Goal: Information Seeking & Learning: Learn about a topic

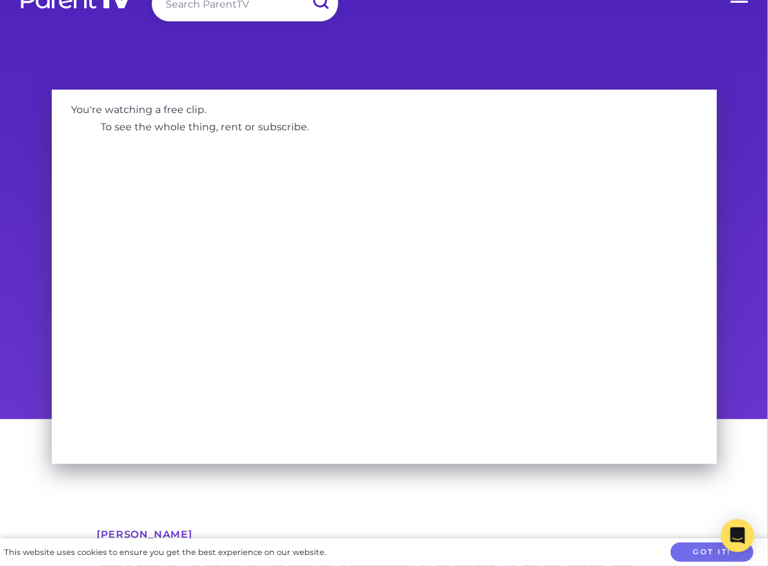
scroll to position [34, 0]
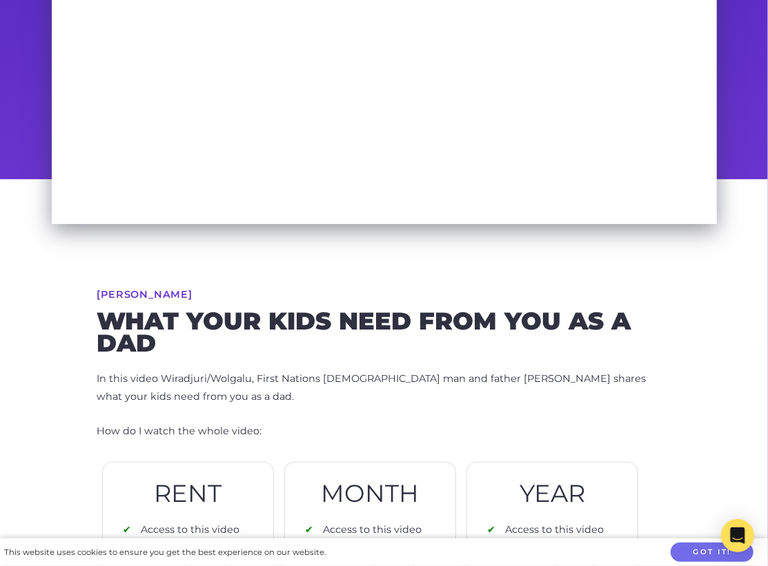
scroll to position [279, 0]
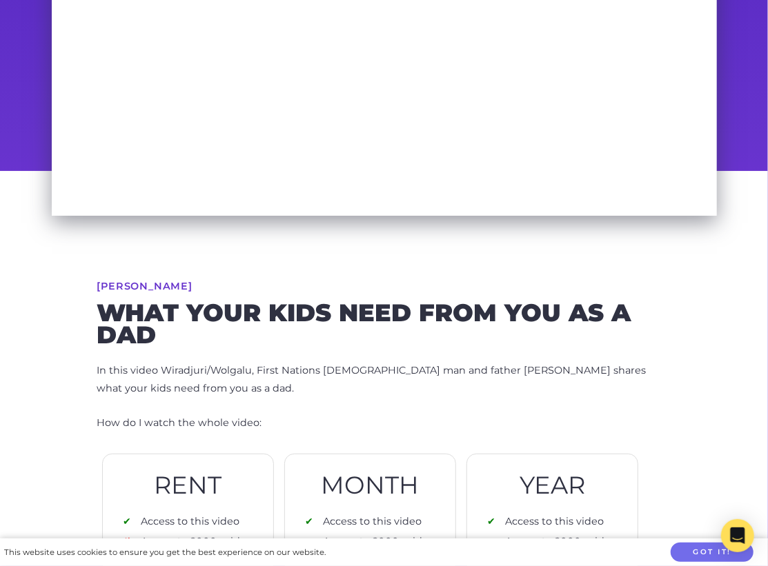
click at [315, 318] on h2 "What Your Kids Need From You As A Dad" at bounding box center [384, 323] width 574 height 43
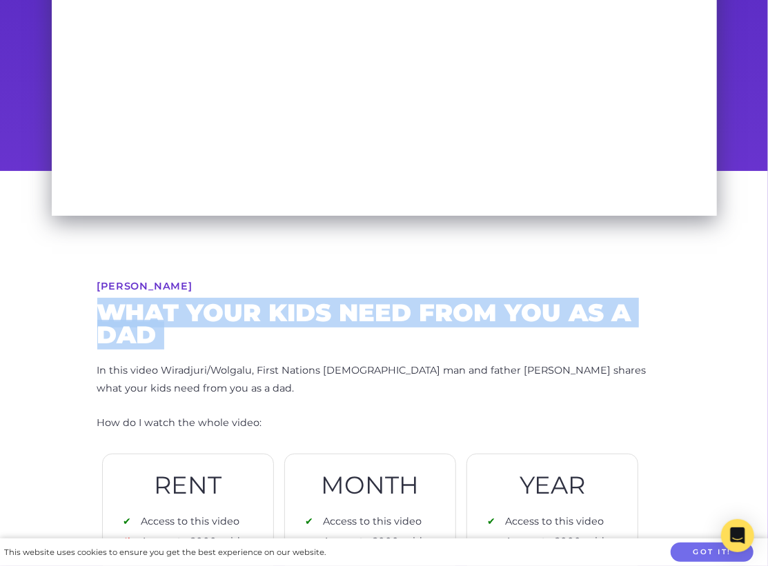
click at [313, 365] on p "In this video Wiradjuri/Wolgalu, First Nations Aboriginal man and father Joe Wi…" at bounding box center [384, 380] width 574 height 36
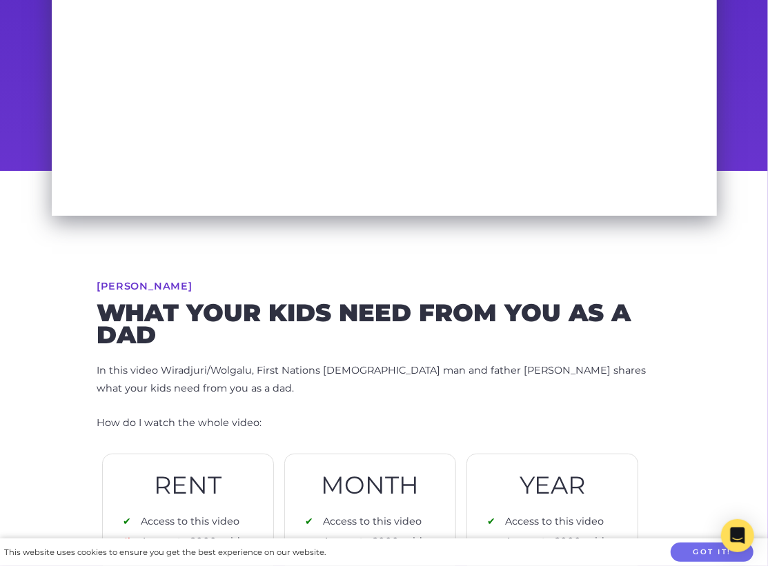
click at [313, 365] on p "In this video Wiradjuri/Wolgalu, First Nations Aboriginal man and father Joe Wi…" at bounding box center [384, 380] width 574 height 36
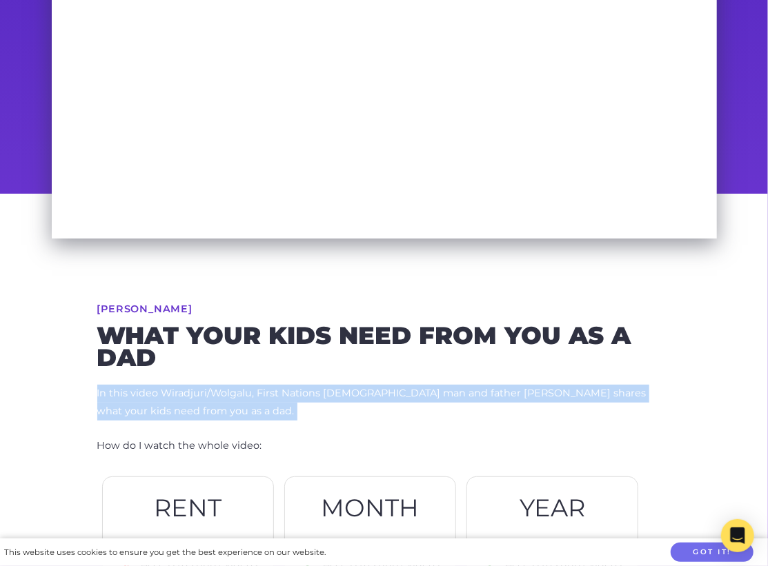
scroll to position [0, 0]
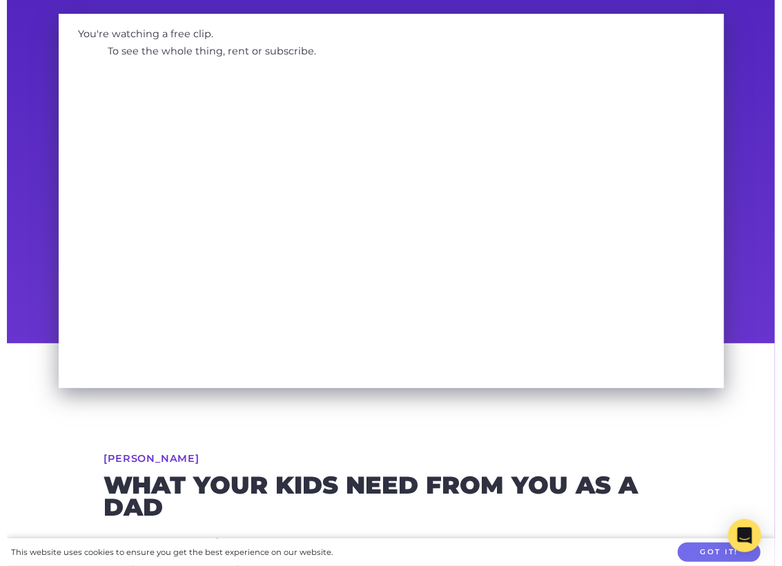
scroll to position [124, 0]
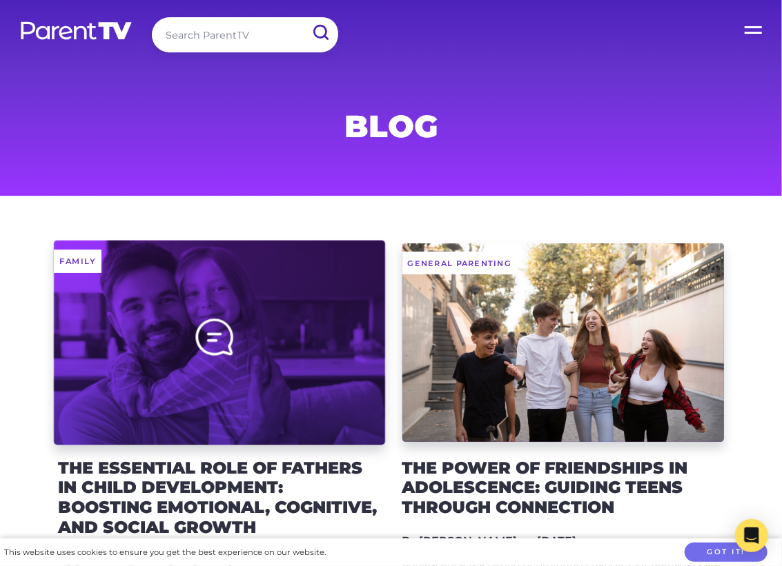
click at [261, 320] on div at bounding box center [219, 342] width 331 height 205
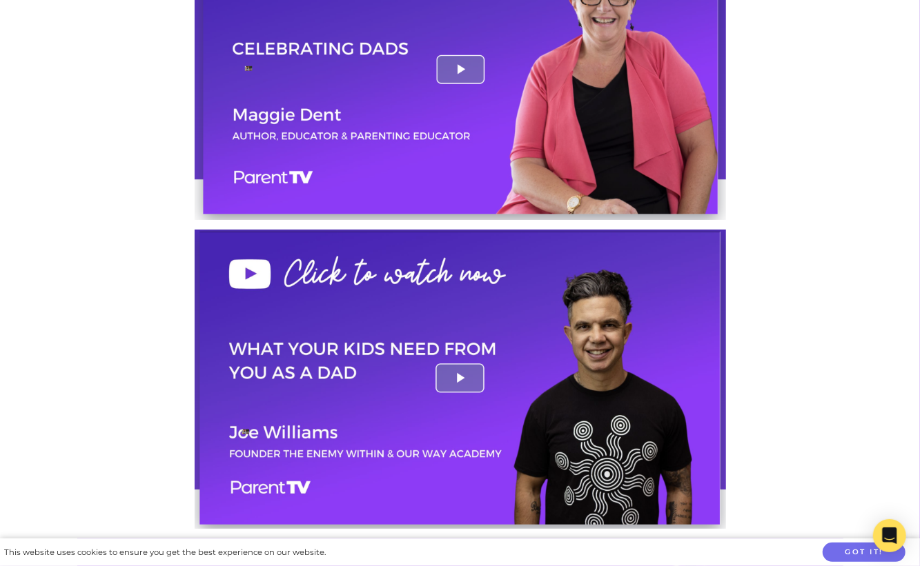
click at [651, 382] on img at bounding box center [460, 379] width 531 height 299
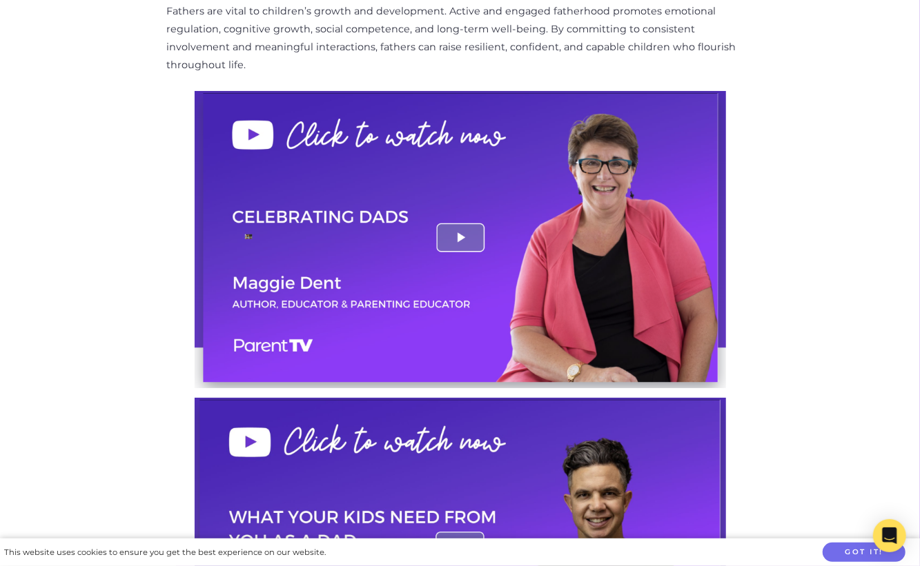
scroll to position [1597, 0]
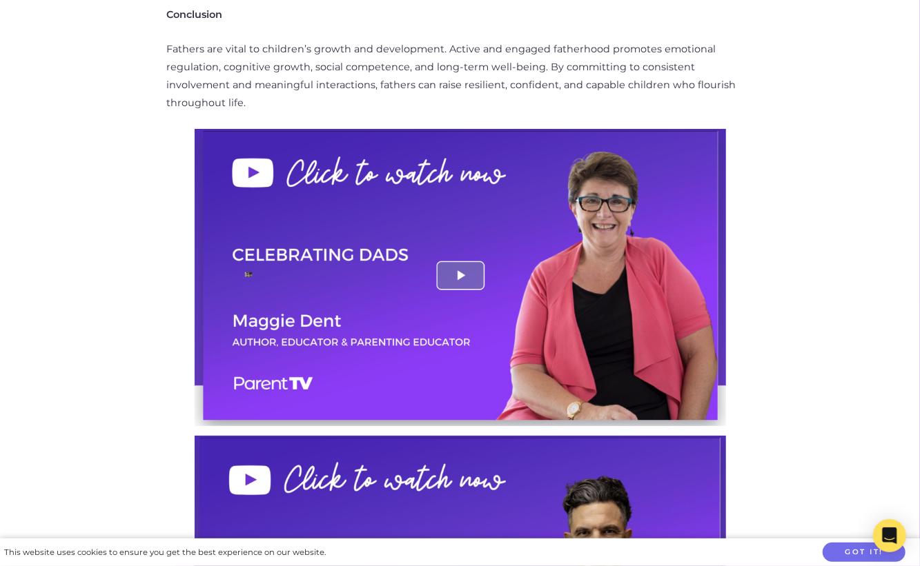
click at [555, 335] on img at bounding box center [460, 277] width 531 height 297
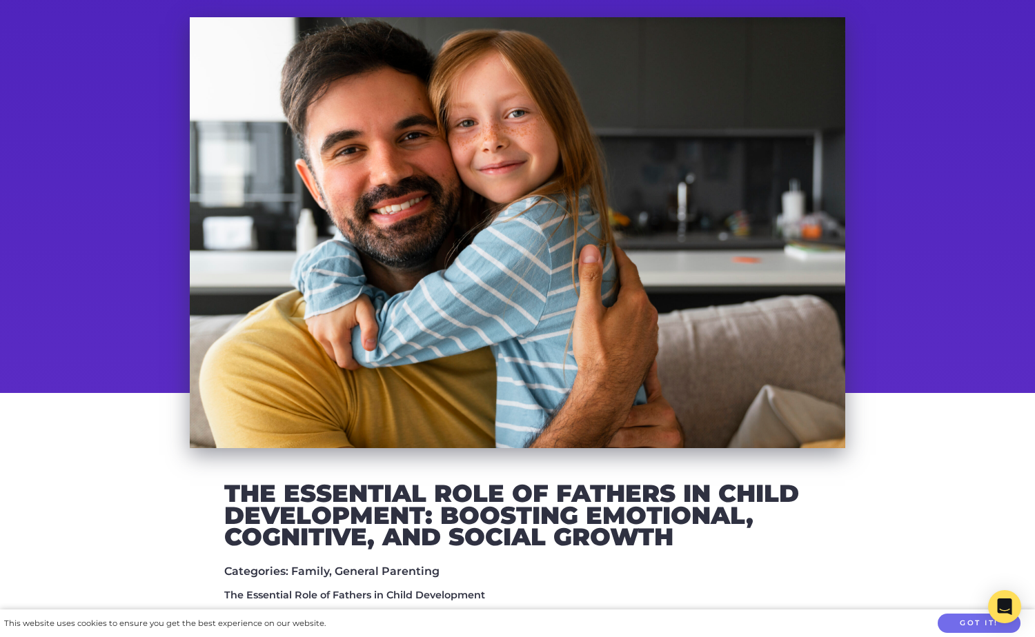
scroll to position [59, 0]
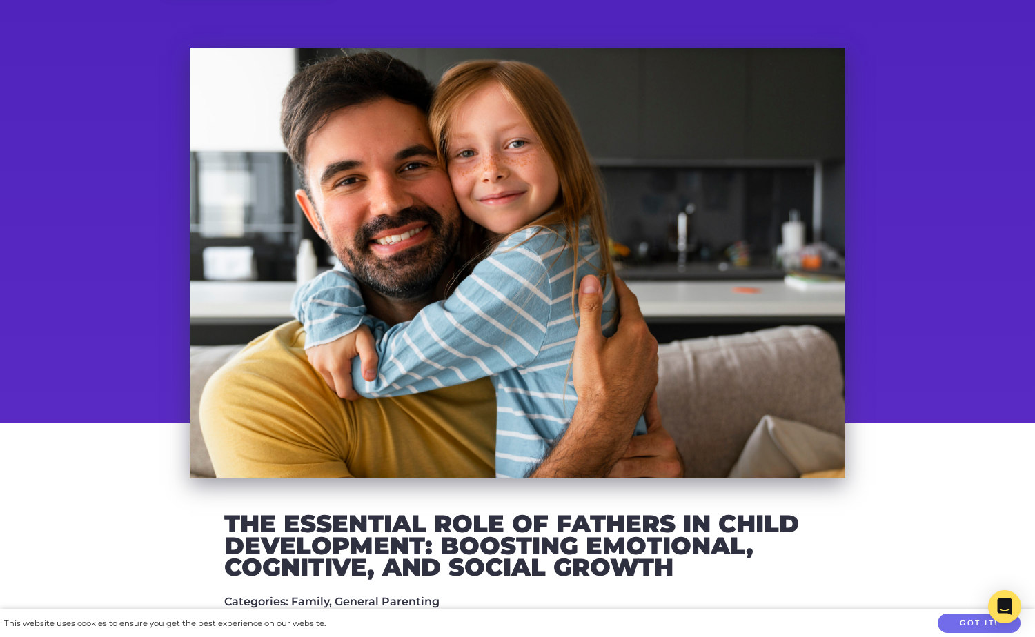
click at [402, 542] on h2 "The Essential Role of Fathers in Child Development: Boosting Emotional, Cogniti…" at bounding box center [517, 546] width 586 height 66
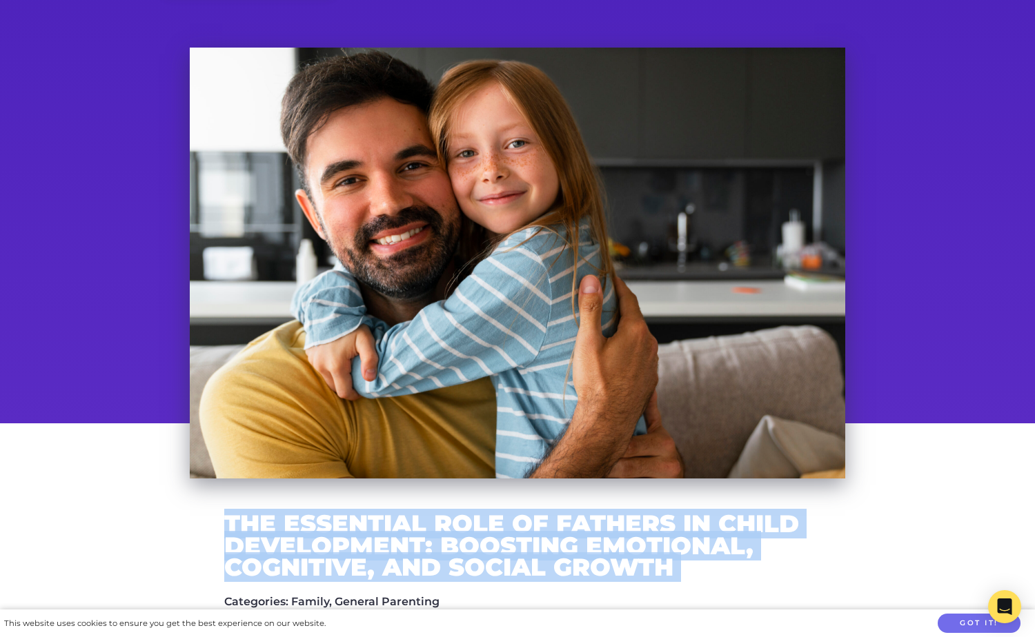
copy div "The Essential Role of Fathers in Child Development: Boosting Emotional, Cogniti…"
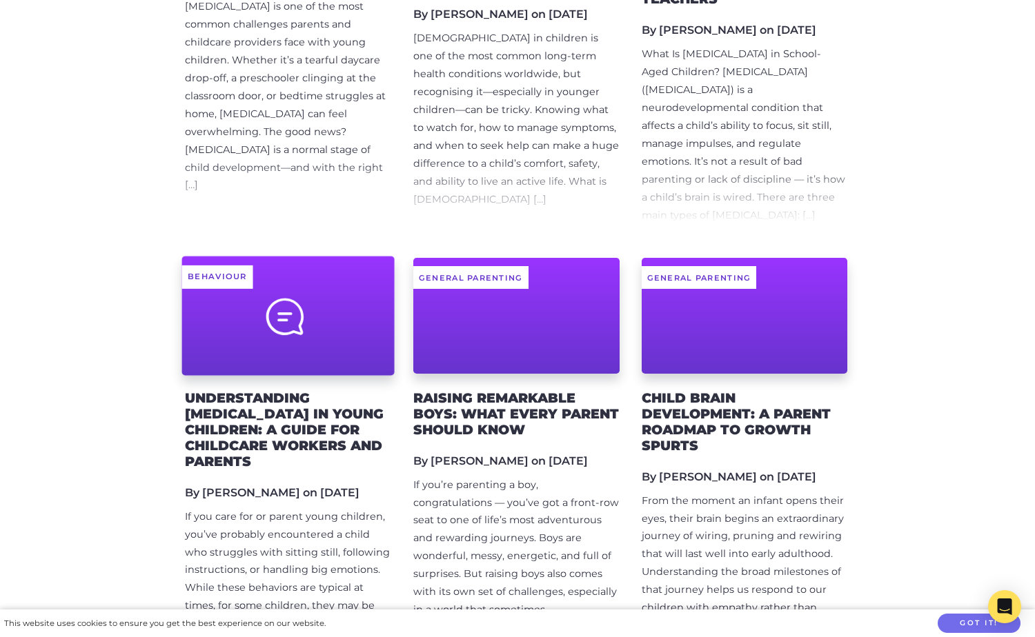
scroll to position [956, 0]
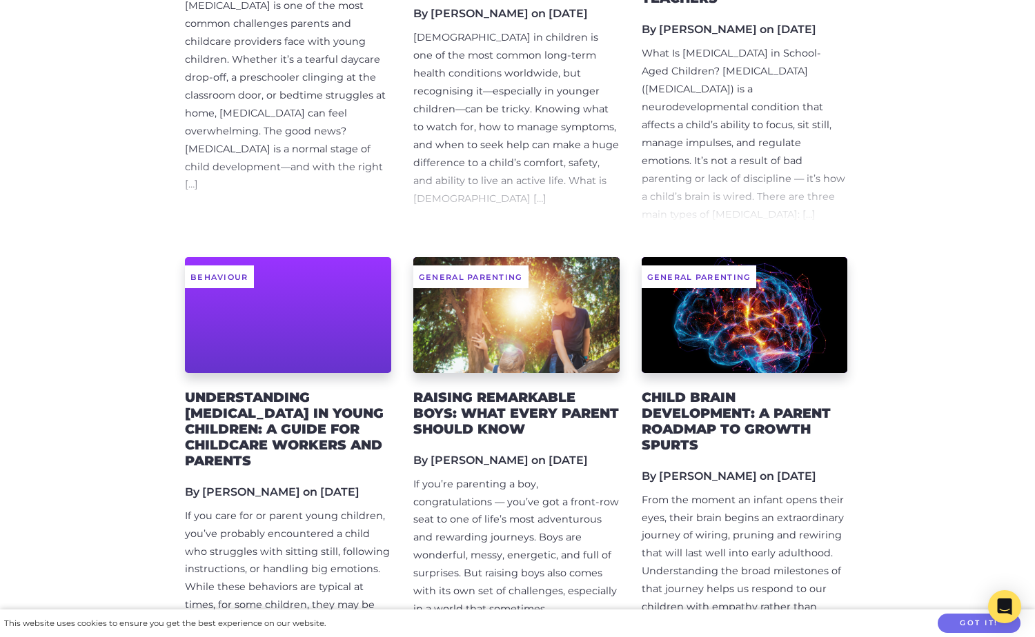
click at [274, 391] on h2 "Understanding [MEDICAL_DATA] in Young Children: A Guide for Childcare Workers a…" at bounding box center [288, 429] width 206 height 79
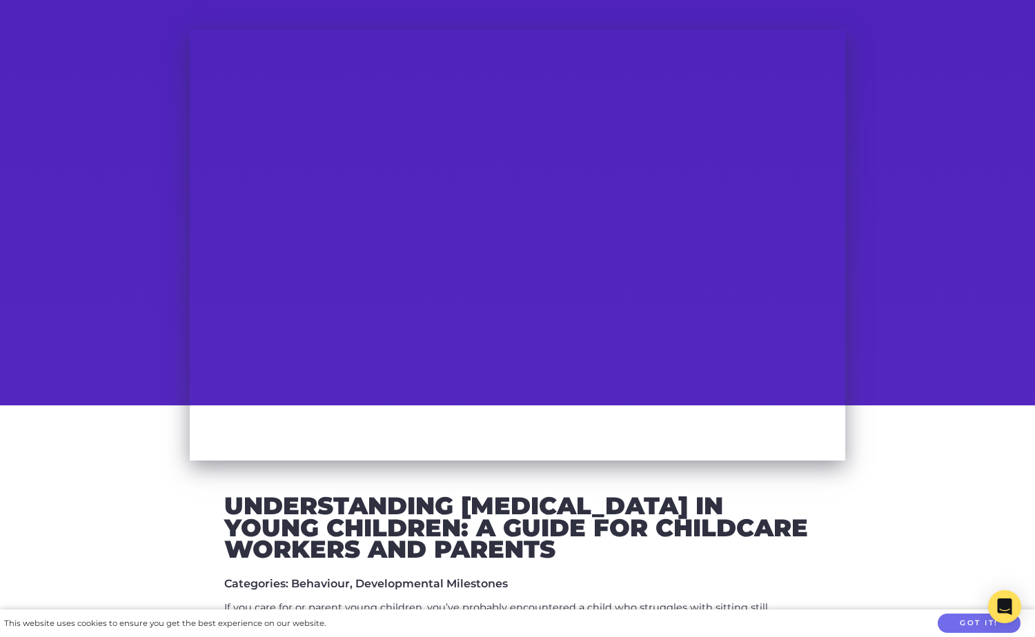
scroll to position [341, 0]
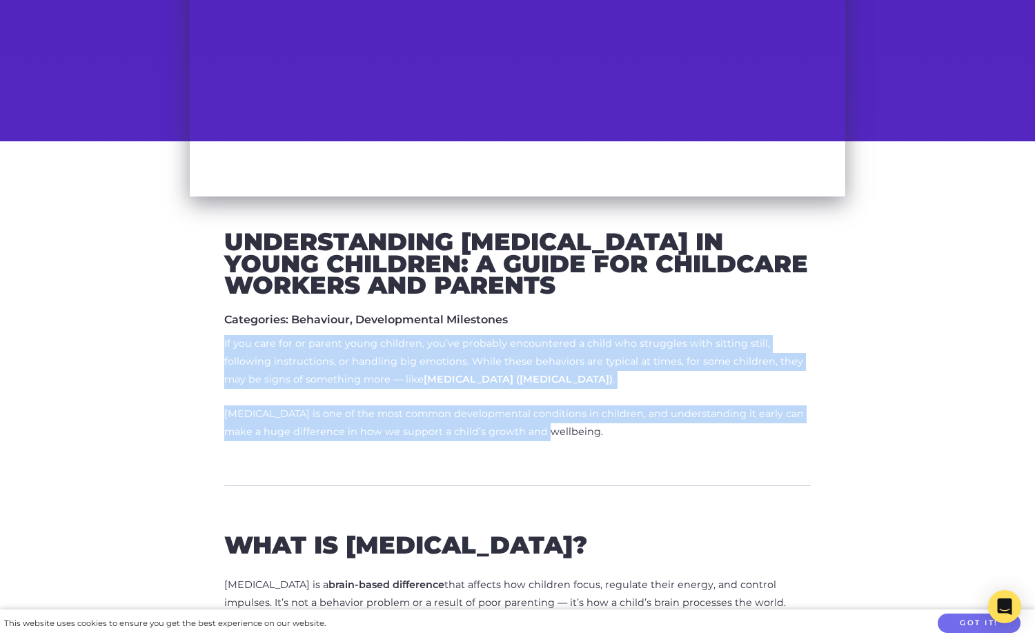
drag, startPoint x: 225, startPoint y: 342, endPoint x: 564, endPoint y: 440, distance: 353.2
copy div "If you care for or parent young children, you’ve probably encountered a child w…"
